Goal: Obtain resource: Obtain resource

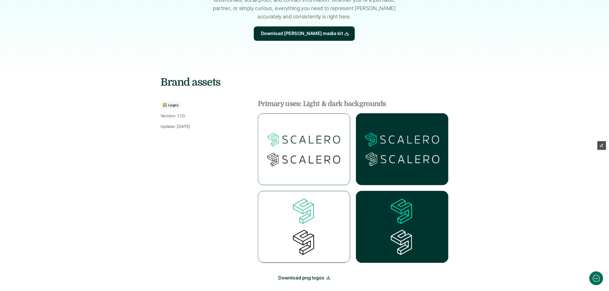
scroll to position [128, 0]
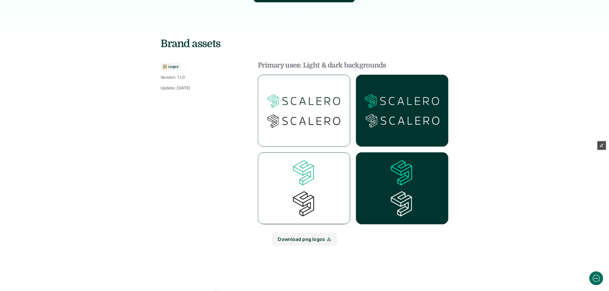
click at [310, 237] on link "Download png logos" at bounding box center [304, 239] width 65 height 13
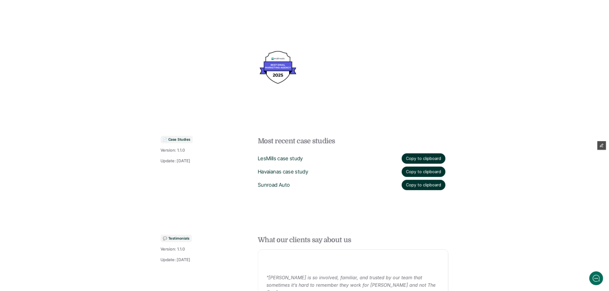
scroll to position [511, 0]
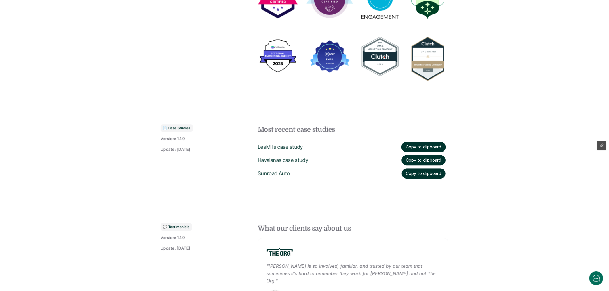
click at [425, 148] on button "Copy to clipboard" at bounding box center [424, 147] width 44 height 11
click at [415, 148] on button "Copy to clipboard" at bounding box center [423, 147] width 45 height 11
click at [435, 156] on button "Copy to clipboard" at bounding box center [424, 160] width 44 height 10
click at [433, 175] on button "Copy to clipboard" at bounding box center [423, 173] width 45 height 11
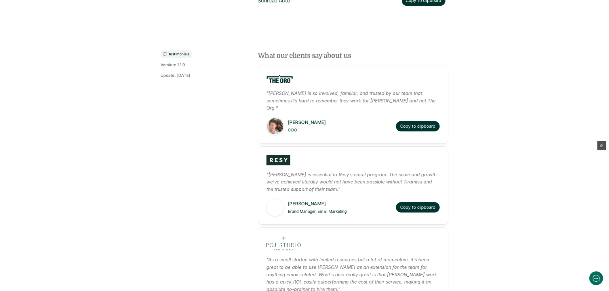
scroll to position [703, 0]
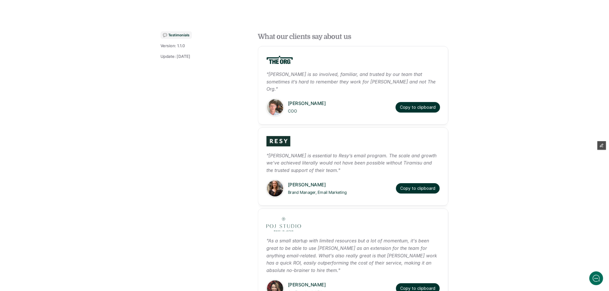
click at [410, 102] on button "Copy to clipboard" at bounding box center [418, 107] width 45 height 11
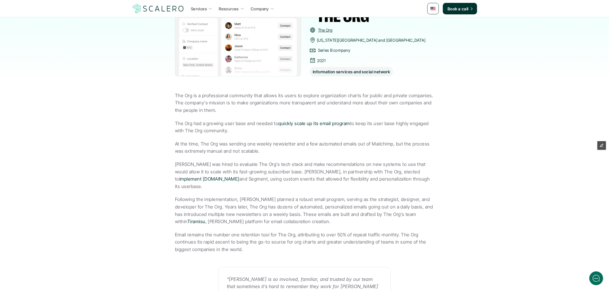
scroll to position [96, 0]
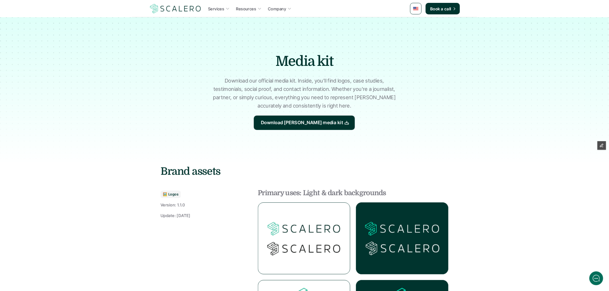
click at [286, 89] on p "Download our official media kit. Inside, you’ll find logos, case studies, testi…" at bounding box center [304, 93] width 187 height 33
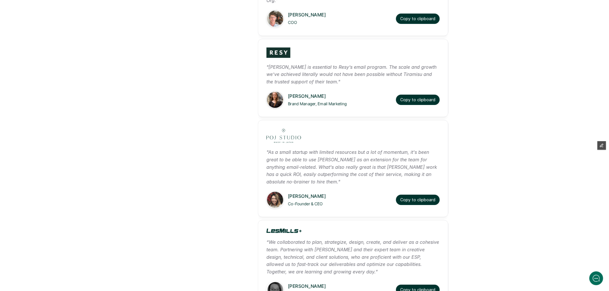
scroll to position [799, 0]
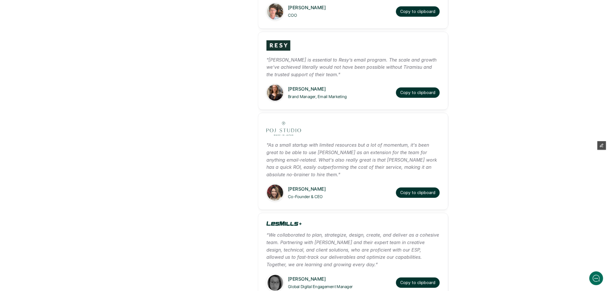
click at [283, 125] on icon at bounding box center [284, 129] width 35 height 14
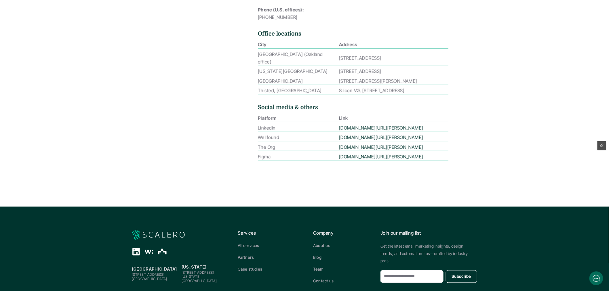
scroll to position [1215, 0]
